Goal: Register for event/course: Sign up to attend an event or enroll in a course

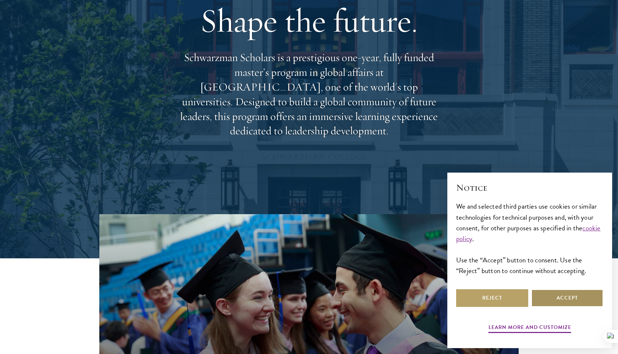
click at [561, 303] on button "Accept" at bounding box center [567, 298] width 72 height 18
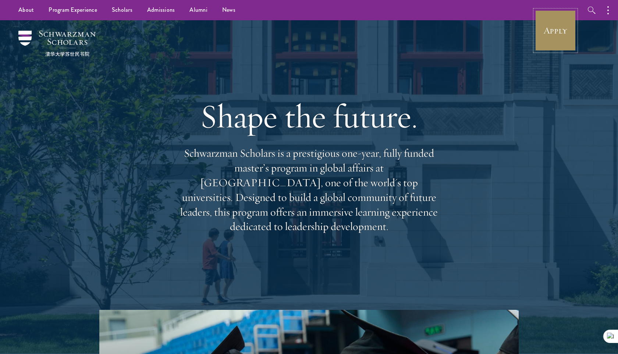
click at [549, 41] on link "Apply" at bounding box center [555, 30] width 41 height 41
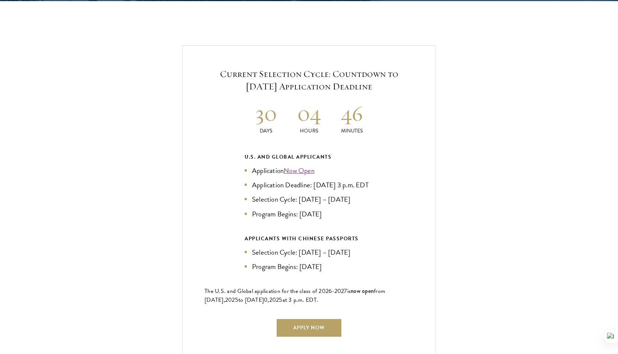
scroll to position [1552, 0]
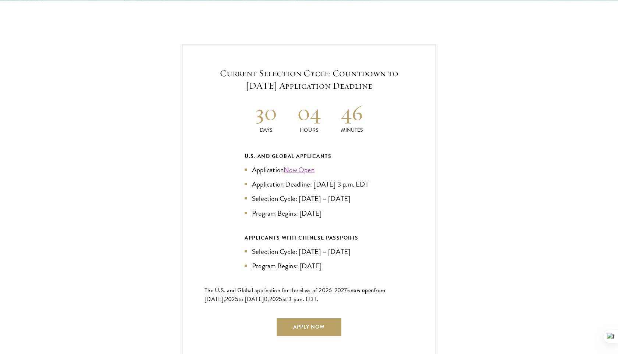
click at [304, 210] on li "Program Begins: Aug 2026" at bounding box center [309, 213] width 129 height 11
click at [321, 210] on li "Program Begins: Aug 2026" at bounding box center [309, 213] width 129 height 11
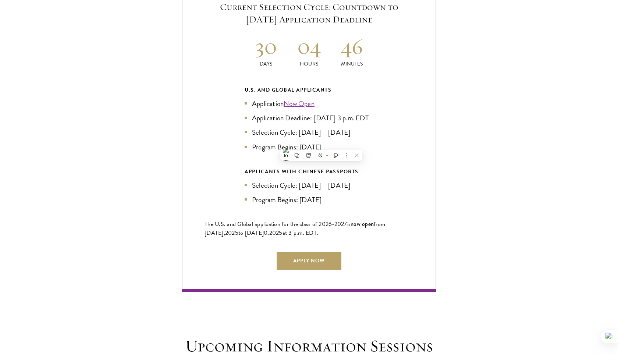
scroll to position [1619, 0]
click at [321, 210] on div "Current Selection Cycle: Countdown to September 10, 2025 Application Deadline 3…" at bounding box center [309, 134] width 254 height 313
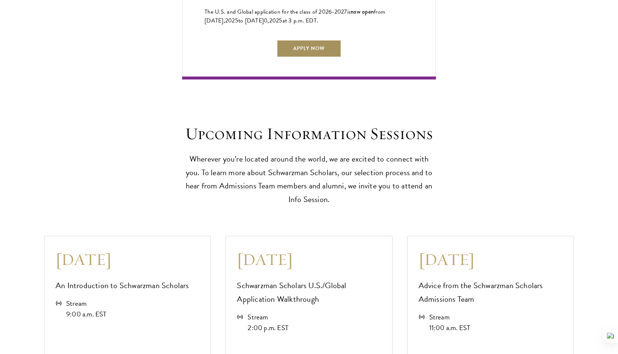
scroll to position [1832, 0]
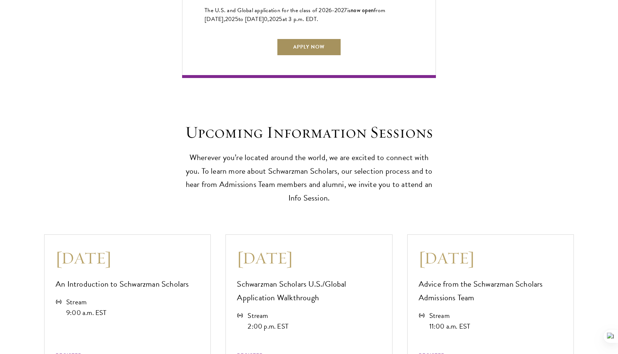
click at [327, 46] on link "Apply Now" at bounding box center [309, 47] width 65 height 18
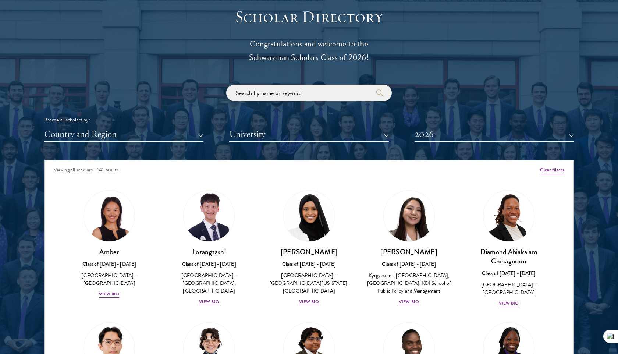
scroll to position [946, 0]
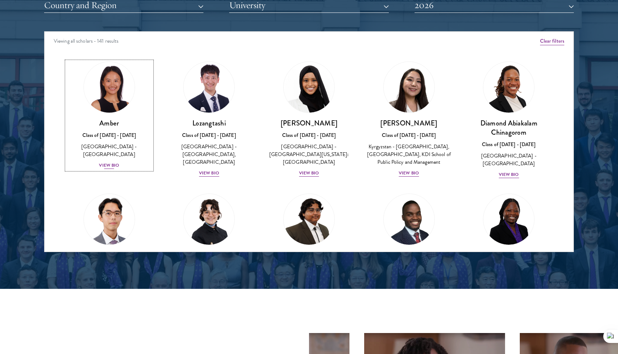
click at [106, 162] on div "View Bio" at bounding box center [109, 165] width 20 height 7
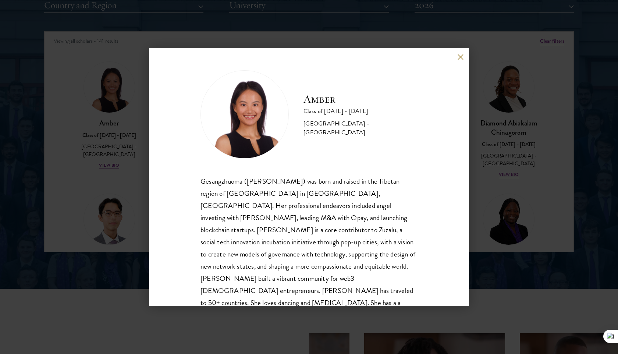
scroll to position [13, 0]
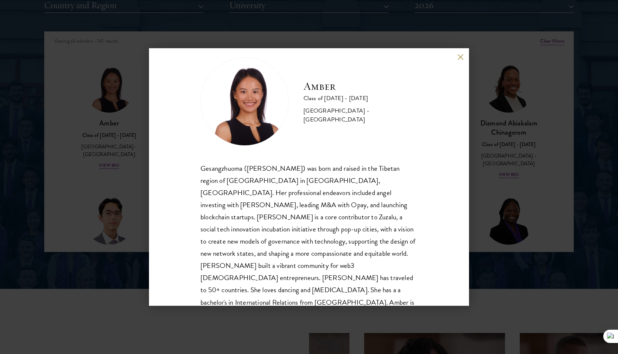
click at [462, 53] on div "Amber Class of [DATE] - [DATE] [GEOGRAPHIC_DATA] - [GEOGRAPHIC_DATA] Gesangzhuo…" at bounding box center [309, 177] width 320 height 258
click at [461, 57] on button at bounding box center [460, 57] width 6 height 6
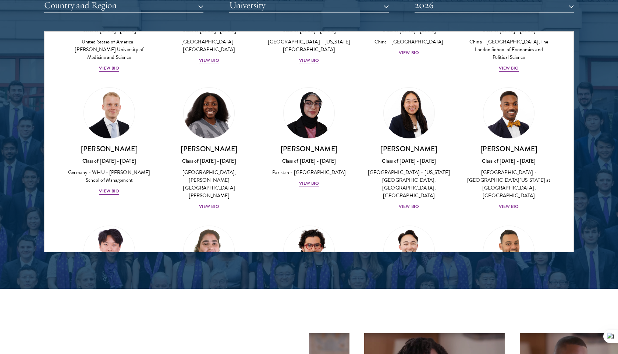
scroll to position [1310, 0]
click at [312, 180] on div "View Bio" at bounding box center [309, 183] width 20 height 7
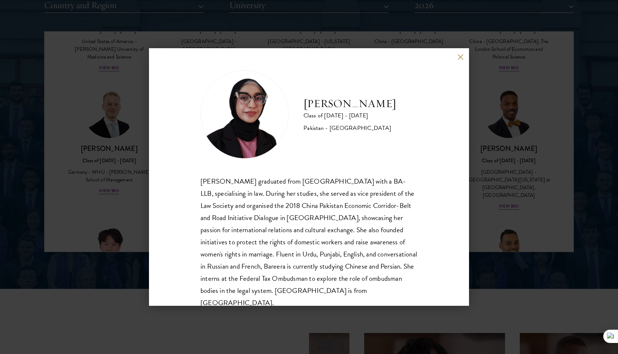
scroll to position [13, 0]
